Goal: Task Accomplishment & Management: Use online tool/utility

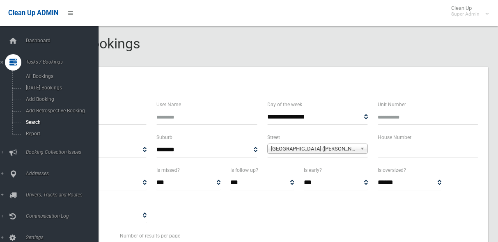
select select
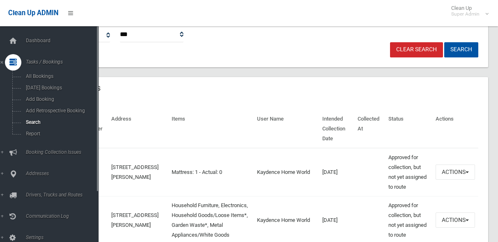
scroll to position [214, 0]
click at [16, 37] on icon at bounding box center [13, 41] width 9 height 16
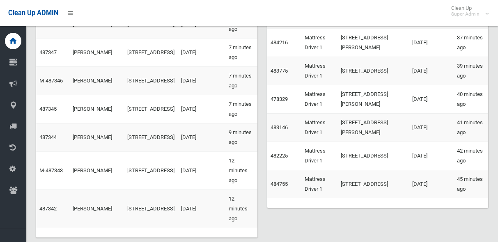
scroll to position [345, 0]
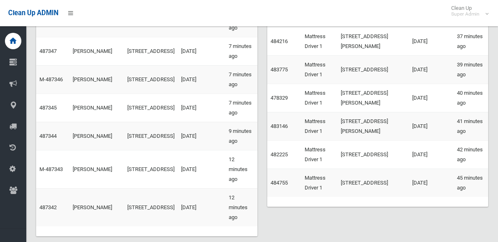
drag, startPoint x: 242, startPoint y: 212, endPoint x: 263, endPoint y: 221, distance: 23.5
click at [260, 227] on div "Recent Bookings View All Bookings Booking Number Contact Name Address Intended …" at bounding box center [146, 55] width 231 height 384
click at [264, 218] on div "Recent Bookings View All Bookings Booking Number Contact Name Address Intended …" at bounding box center [261, 55] width 461 height 384
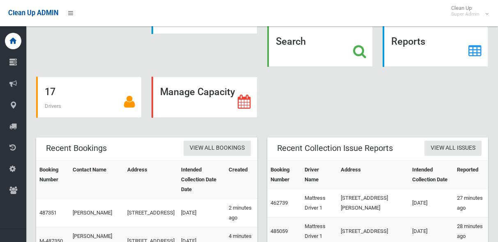
scroll to position [84, 0]
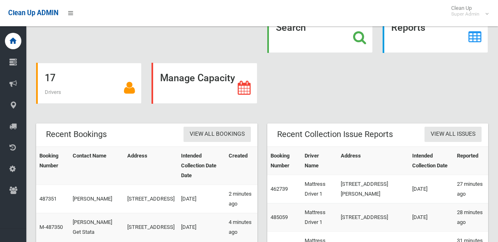
drag, startPoint x: 470, startPoint y: 194, endPoint x: 248, endPoint y: 17, distance: 283.8
click at [248, 17] on body "Clean Up ADMIN Clean Up Super Admin Logout Add Booking" at bounding box center [249, 37] width 498 height 242
click at [264, 77] on div "Add Booking Create Route For [DATE] 14 Trucks 158129 Addresses Search Reports 1…" at bounding box center [261, 38] width 461 height 152
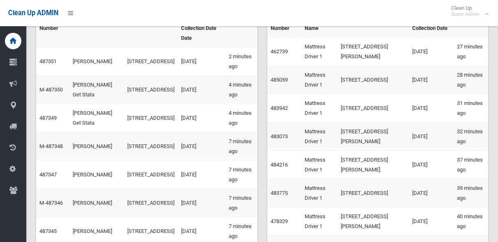
scroll to position [248, 0]
